Goal: Find contact information: Find contact information

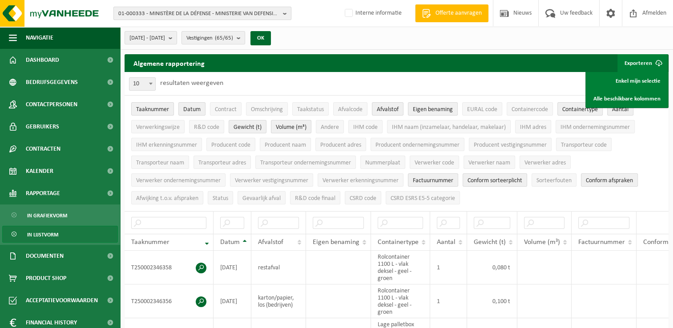
click at [177, 15] on span "01-000333 - MINISTÈRE DE LA DÉFENSE - MINISTERIE VAN DEFENSIE - 1140 EVERE, [ST…" at bounding box center [198, 13] width 161 height 13
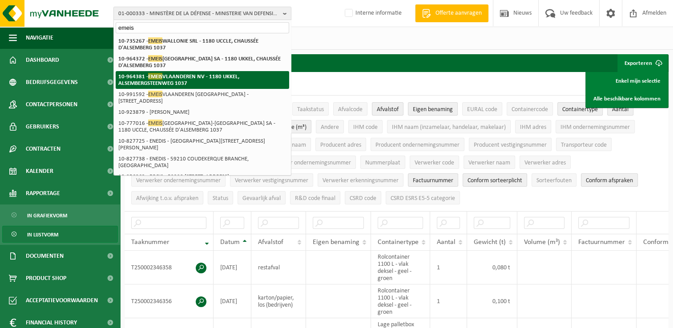
type input "emeis"
click at [182, 82] on strong "10-964381 - EMEIS [GEOGRAPHIC_DATA] [GEOGRAPHIC_DATA] - 1180 UKKEL, ALSEMBERGST…" at bounding box center [178, 79] width 121 height 13
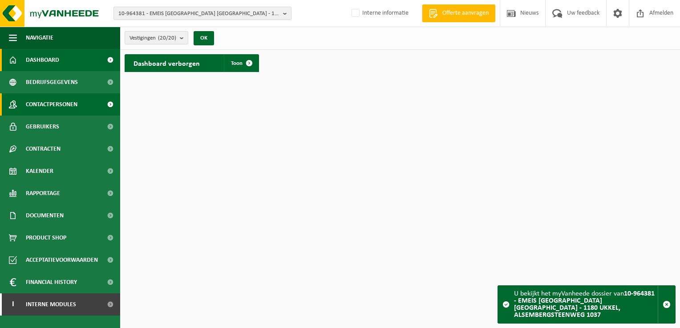
click at [50, 106] on span "Contactpersonen" at bounding box center [52, 104] width 52 height 22
